Goal: Information Seeking & Learning: Find specific page/section

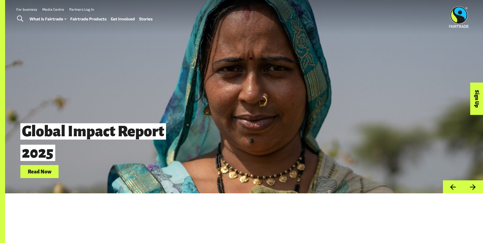
click at [88, 18] on link "Fairtrade Products" at bounding box center [88, 18] width 36 height 7
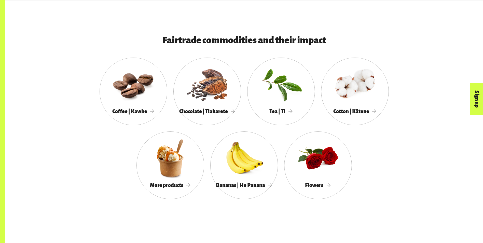
scroll to position [484, 0]
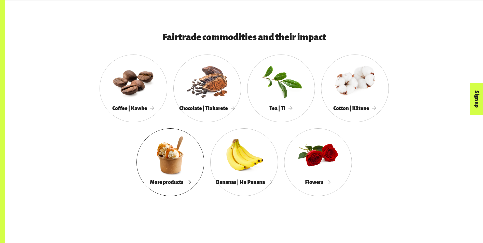
click at [166, 165] on div at bounding box center [171, 155] width 68 height 44
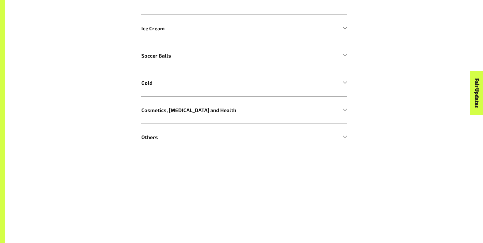
scroll to position [408, 0]
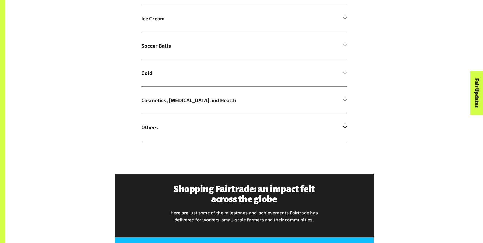
click at [158, 135] on h5 "Others" at bounding box center [244, 127] width 206 height 27
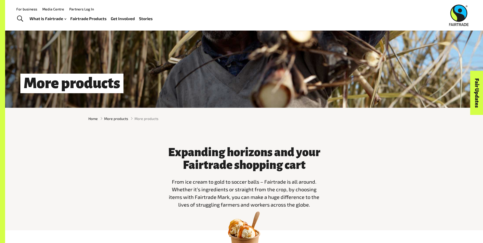
scroll to position [0, 0]
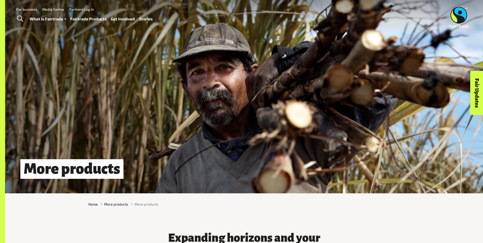
click at [90, 17] on link "Fairtrade Products" at bounding box center [88, 18] width 36 height 7
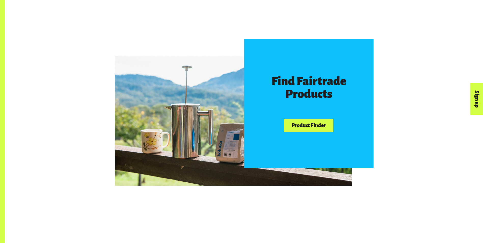
scroll to position [306, 0]
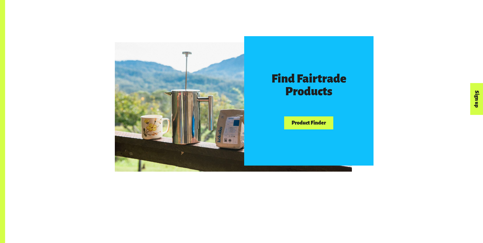
click at [314, 123] on link "Product Finder" at bounding box center [308, 122] width 49 height 13
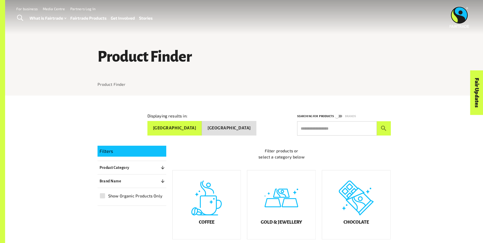
scroll to position [25, 0]
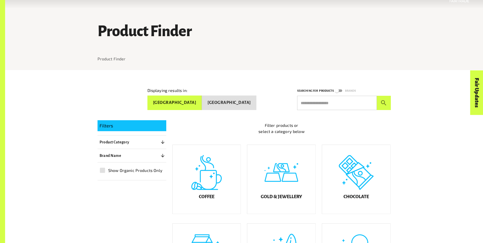
click at [119, 142] on p "Product Category" at bounding box center [115, 142] width 30 height 6
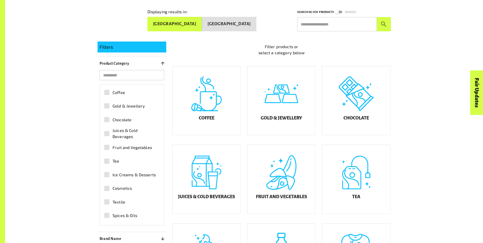
scroll to position [127, 0]
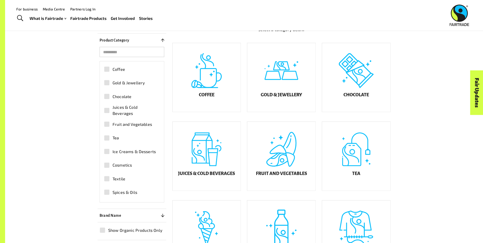
click at [138, 51] on input "search" at bounding box center [132, 52] width 65 height 10
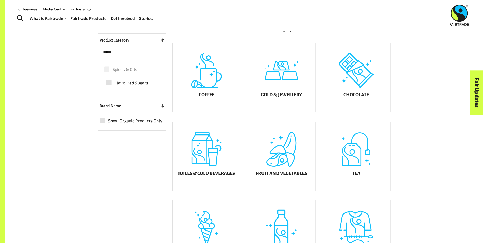
type input "*****"
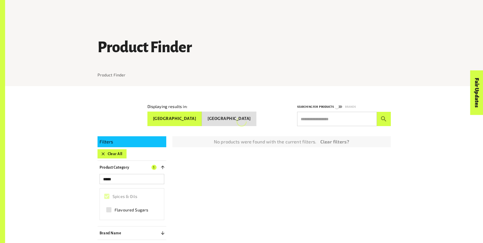
scroll to position [0, 0]
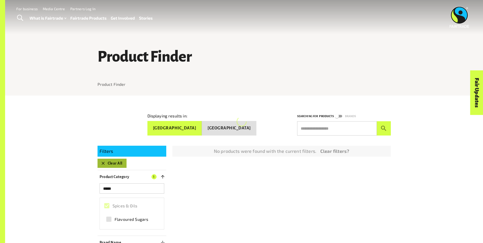
click at [102, 161] on icon "button" at bounding box center [103, 163] width 5 height 5
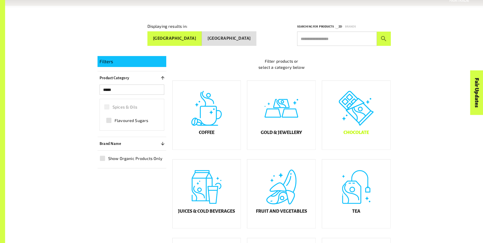
scroll to position [96, 0]
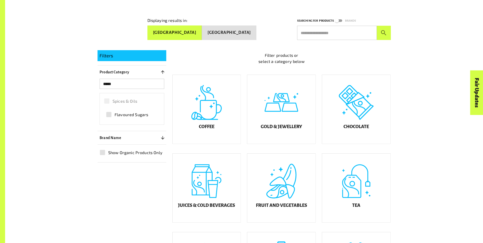
click at [324, 32] on input "text" at bounding box center [337, 33] width 80 height 14
type input "*****"
click at [382, 30] on icon "submit" at bounding box center [383, 32] width 5 height 5
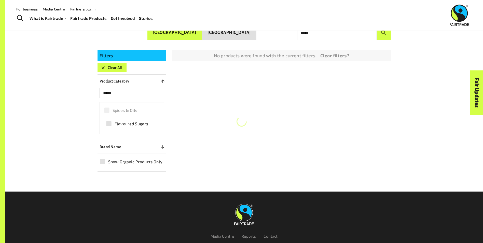
scroll to position [0, 0]
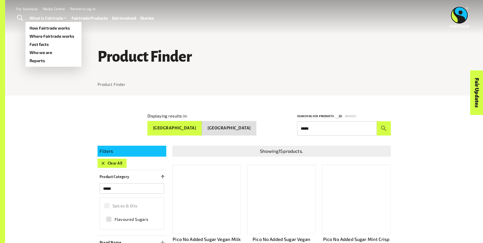
click at [56, 18] on link "What is Fairtrade" at bounding box center [49, 18] width 38 height 7
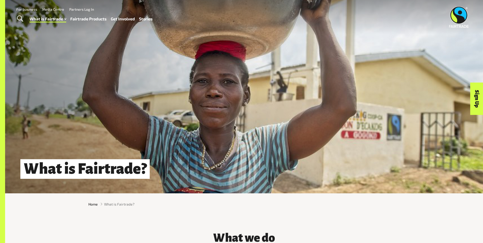
click at [95, 18] on link "Fairtrade Products" at bounding box center [88, 18] width 36 height 7
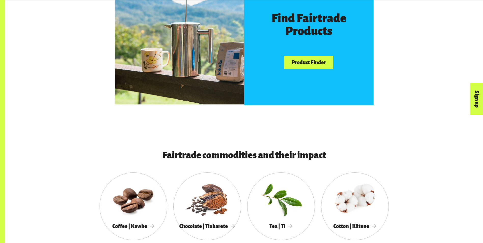
scroll to position [280, 0]
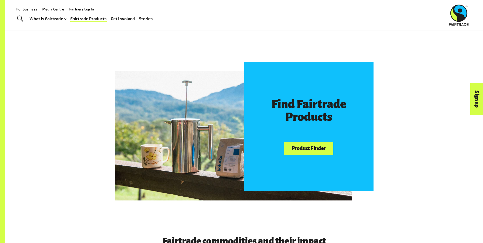
click at [301, 155] on link "Product Finder" at bounding box center [308, 148] width 49 height 13
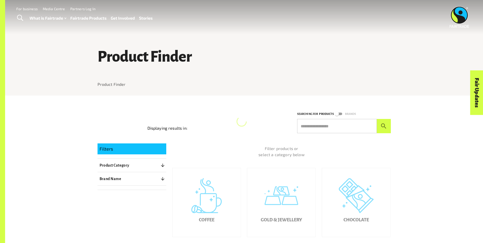
click at [318, 127] on input "text" at bounding box center [337, 126] width 80 height 14
type input "*****"
click at [388, 130] on button "submit" at bounding box center [384, 126] width 14 height 14
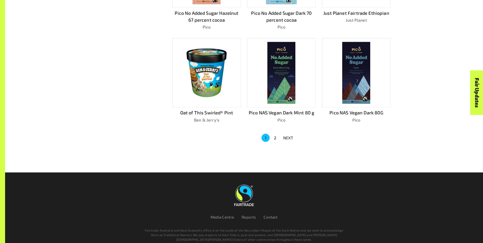
scroll to position [339, 0]
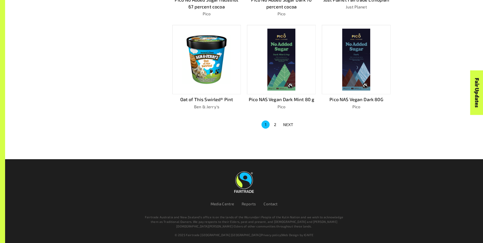
click at [275, 122] on button "2" at bounding box center [275, 125] width 8 height 8
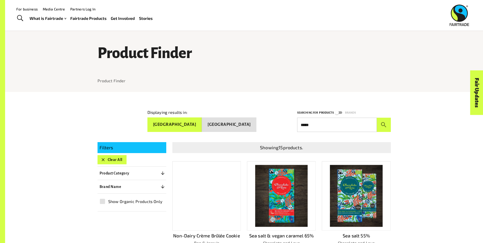
scroll to position [0, 0]
